Goal: Transaction & Acquisition: Purchase product/service

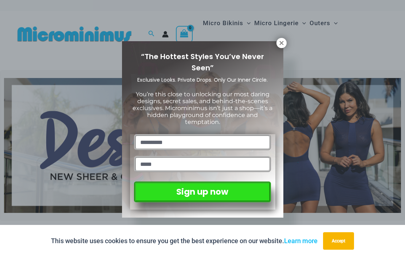
click at [282, 45] on icon at bounding box center [281, 43] width 7 height 7
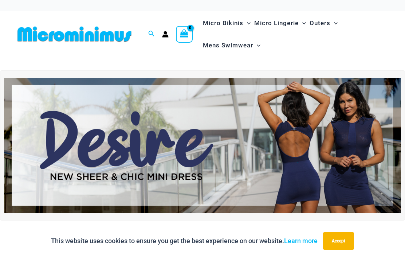
click at [286, 41] on ul "Micro Bikinis Menu Toggle Sexy Bikini Sets Bikini Tops Bikini Bottoms Menu Togg…" at bounding box center [295, 34] width 188 height 44
click at [385, 24] on ul "Micro Bikinis Menu Toggle Sexy Bikini Sets Bikini Tops Bikini Bottoms Menu Togg…" at bounding box center [295, 34] width 188 height 44
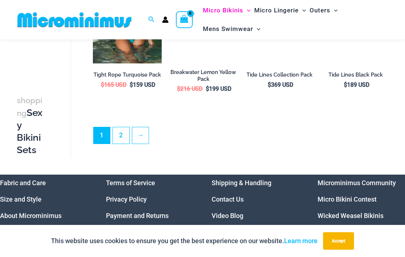
scroll to position [1256, 0]
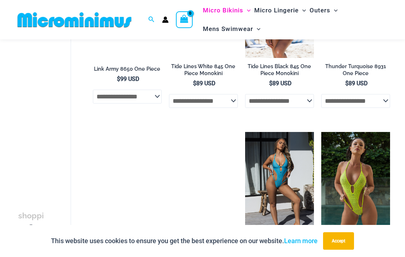
scroll to position [688, 0]
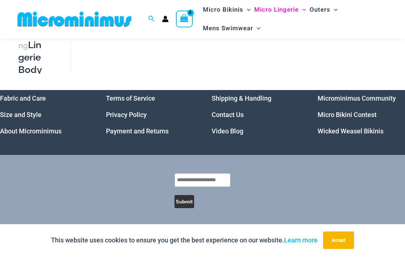
scroll to position [244, 0]
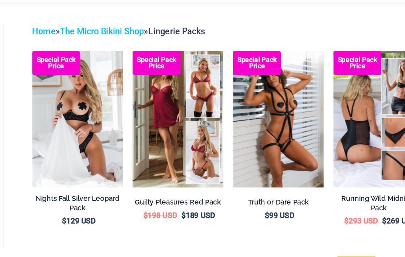
scroll to position [21, 0]
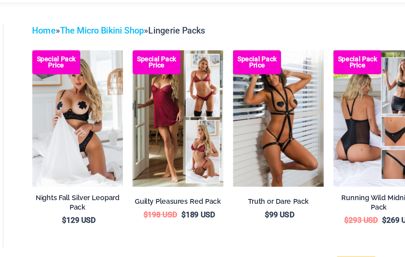
click at [93, 76] on img at bounding box center [93, 76] width 0 height 0
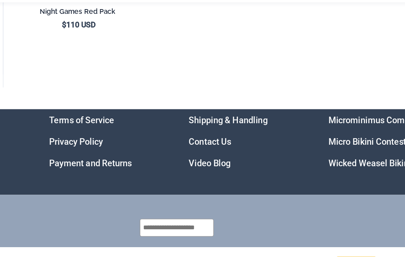
scroll to position [818, 0]
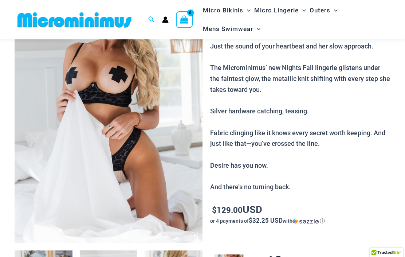
scroll to position [100, 0]
